Goal: Complete application form

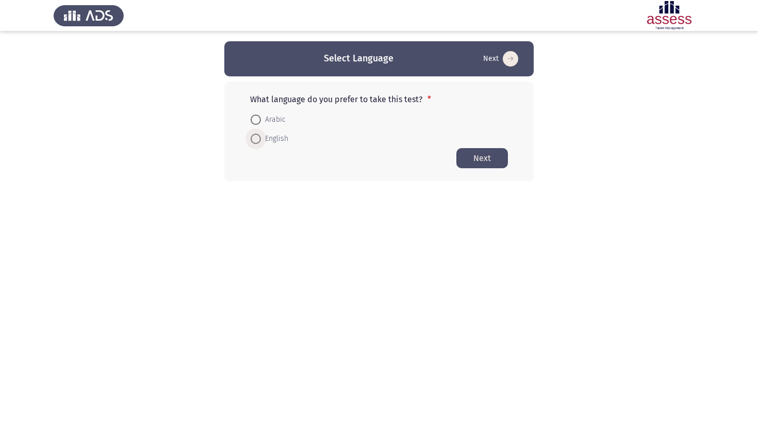
click at [267, 145] on span "English" at bounding box center [274, 139] width 27 height 12
click at [261, 144] on input "English" at bounding box center [256, 139] width 10 height 10
radio input "true"
click at [484, 160] on button "Next" at bounding box center [483, 158] width 52 height 20
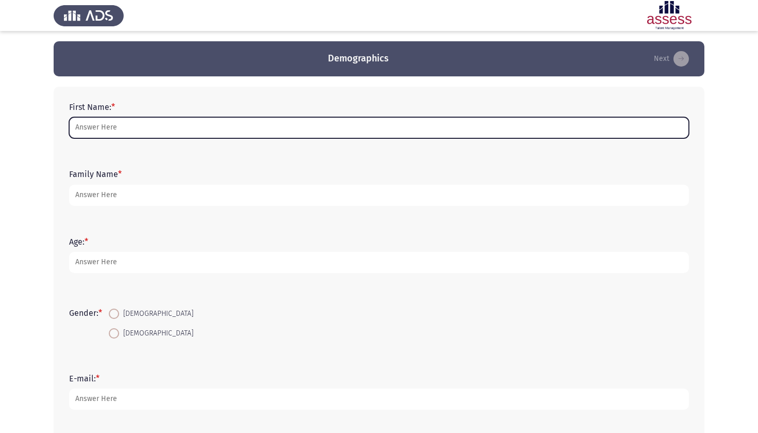
click at [288, 133] on input "First Name: *" at bounding box center [379, 127] width 620 height 21
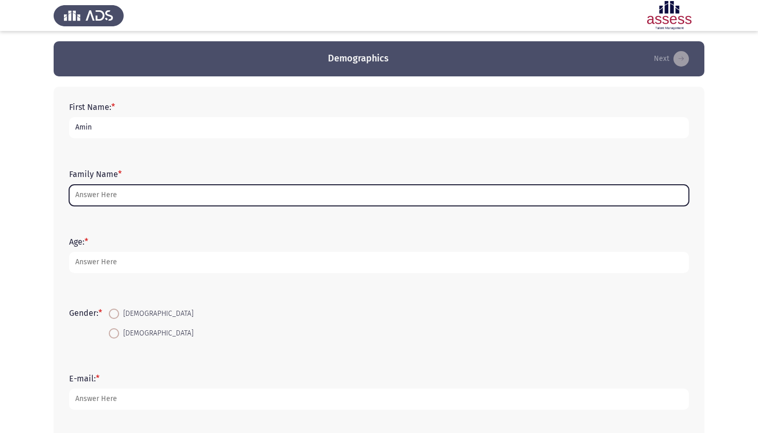
click at [127, 201] on input "Family Name *" at bounding box center [379, 195] width 620 height 21
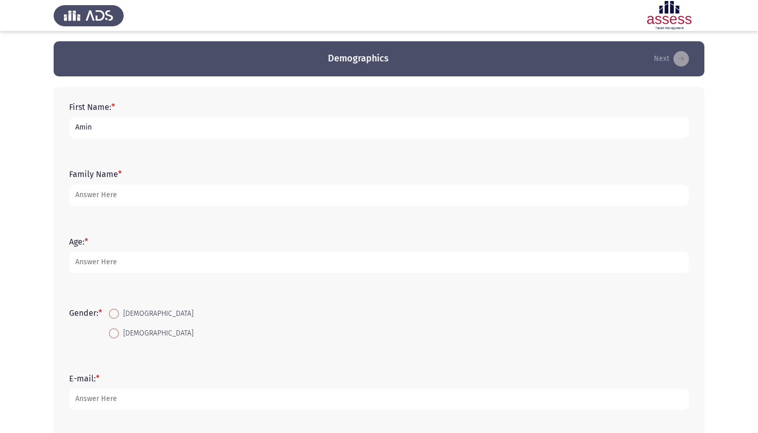
click at [102, 125] on input "Amin" at bounding box center [379, 127] width 620 height 21
type input "Amina"
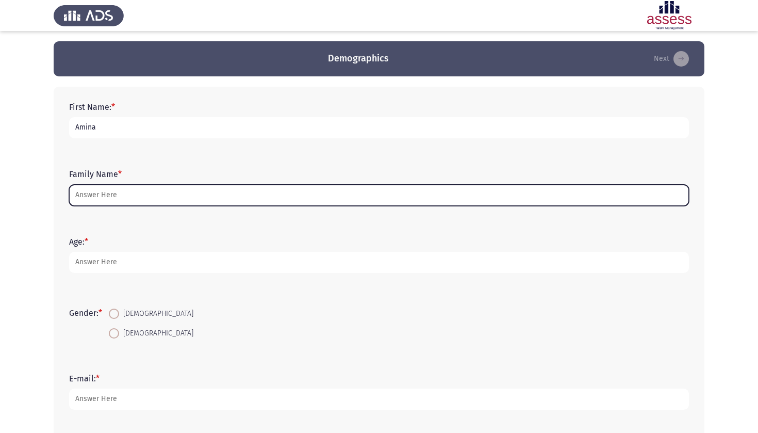
click at [83, 193] on input "Family Name *" at bounding box center [379, 195] width 620 height 21
type input "a"
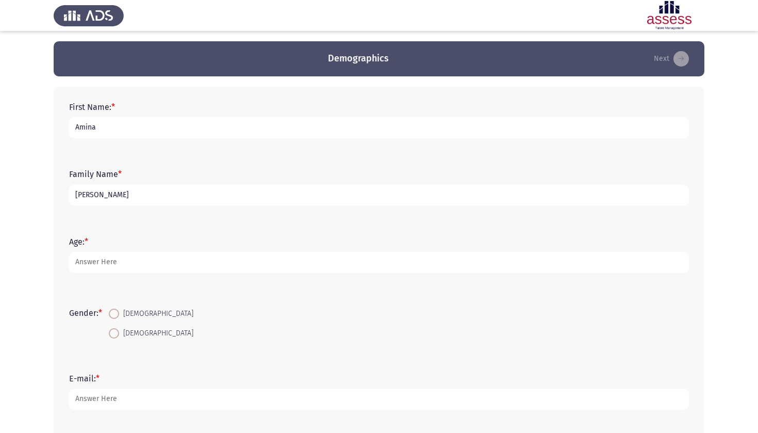
type input "[PERSON_NAME]"
click at [205, 246] on form "Age: *" at bounding box center [379, 255] width 620 height 36
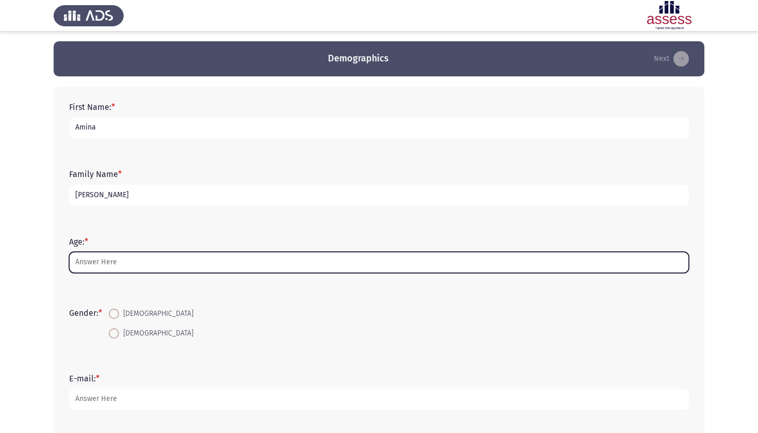
click at [195, 260] on input "Age: *" at bounding box center [379, 262] width 620 height 21
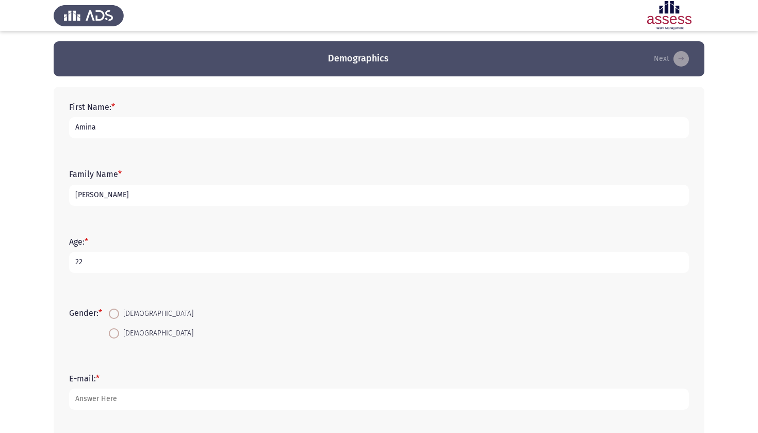
type input "22"
click at [125, 336] on span "[DEMOGRAPHIC_DATA]" at bounding box center [156, 333] width 74 height 12
click at [119, 336] on input "[DEMOGRAPHIC_DATA]" at bounding box center [114, 333] width 10 height 10
radio input "true"
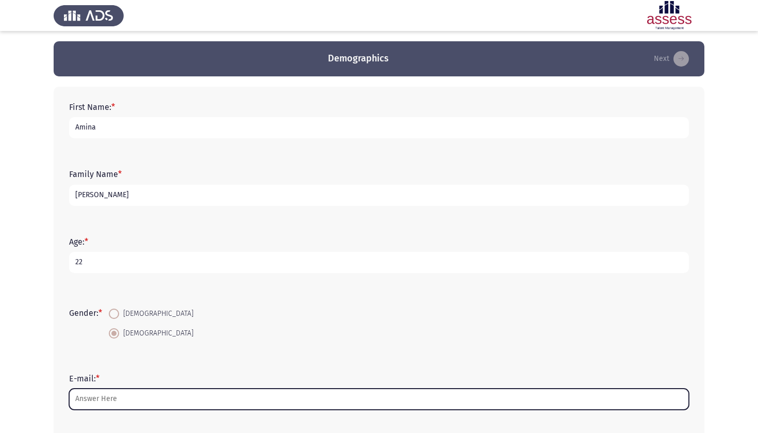
click at [114, 395] on input "E-mail: *" at bounding box center [379, 398] width 620 height 21
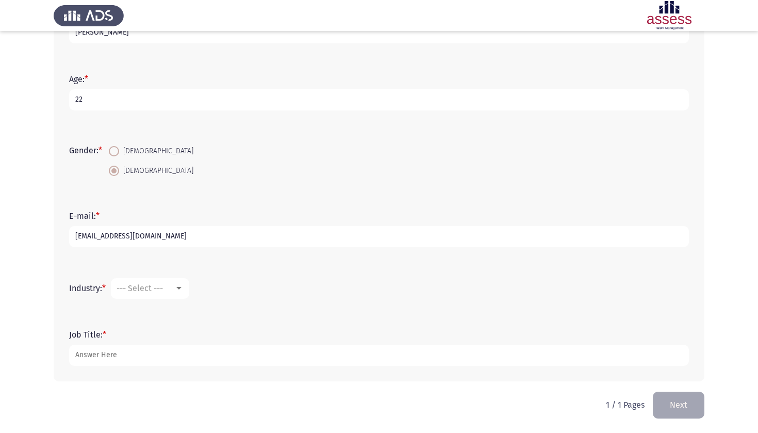
scroll to position [164, 0]
type input "[EMAIL_ADDRESS][DOMAIN_NAME]"
click at [162, 293] on span "--- Select ---" at bounding box center [140, 288] width 46 height 10
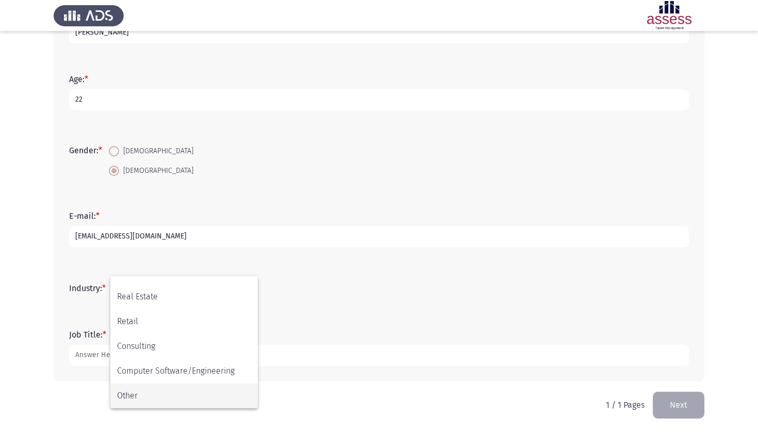
scroll to position [338, 0]
click at [154, 394] on span "Other" at bounding box center [184, 395] width 134 height 25
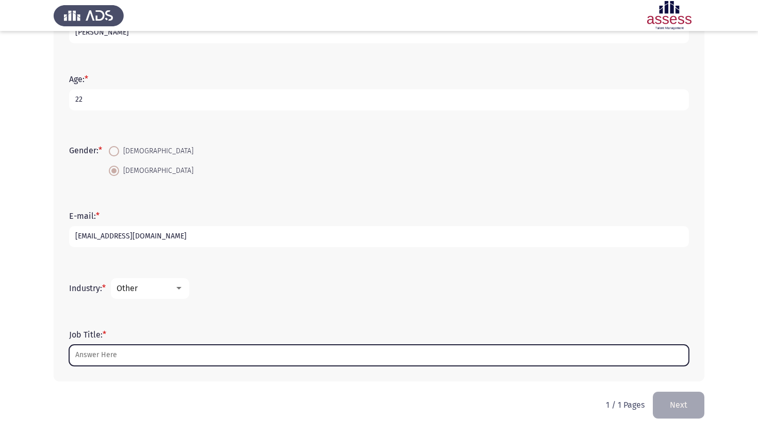
click at [163, 361] on input "Job Title: *" at bounding box center [379, 355] width 620 height 21
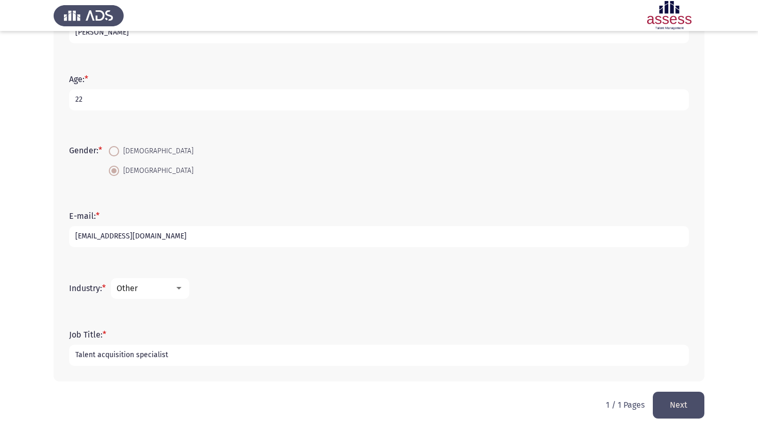
type input "Talent acquisition specialist"
click at [662, 397] on button "Next" at bounding box center [679, 405] width 52 height 26
